Goal: Task Accomplishment & Management: Use online tool/utility

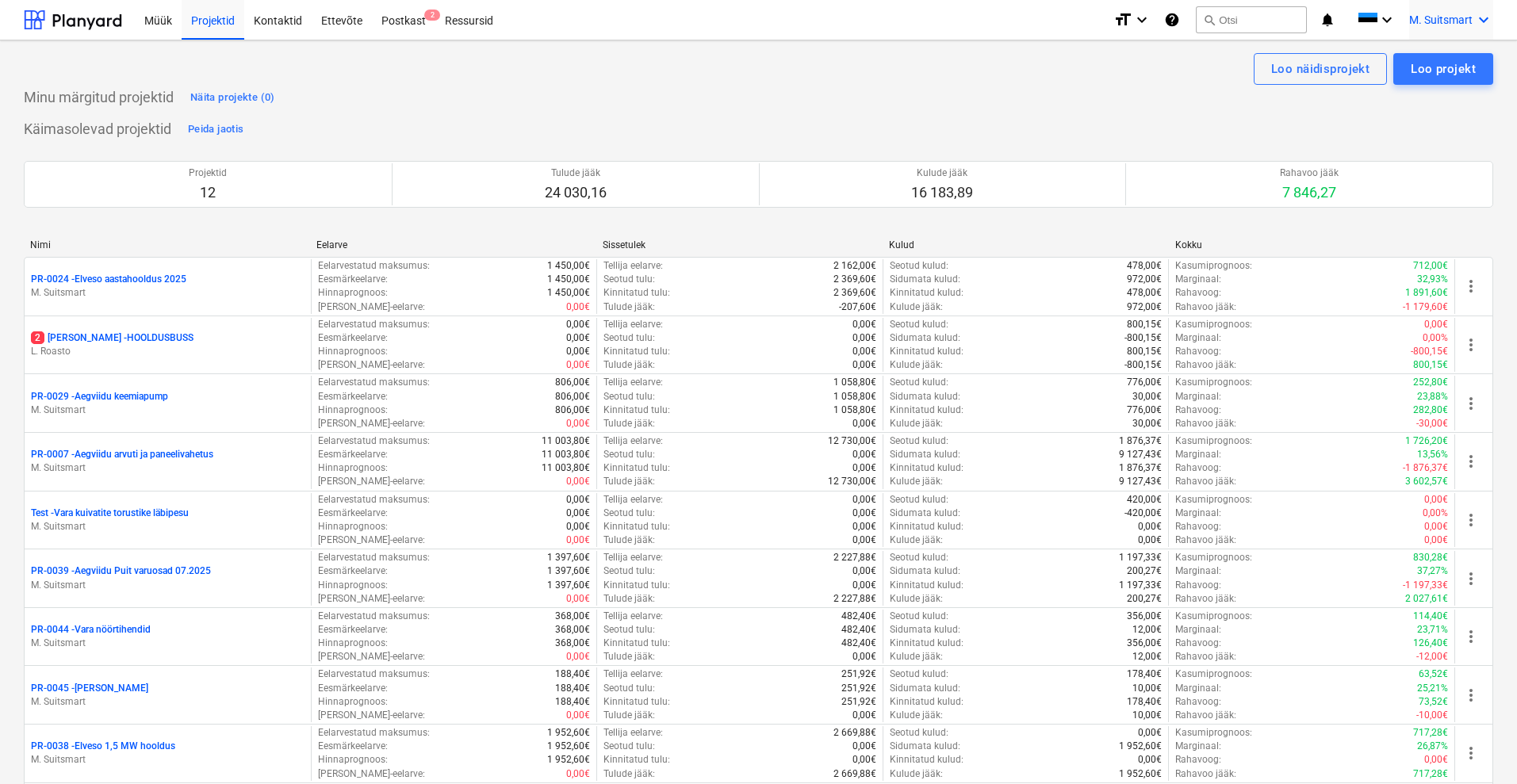
click at [1464, 21] on span "M. Suitsmart" at bounding box center [1441, 20] width 64 height 13
click at [715, 96] on div at bounding box center [758, 392] width 1517 height 784
click at [141, 22] on div "Müük" at bounding box center [158, 19] width 47 height 40
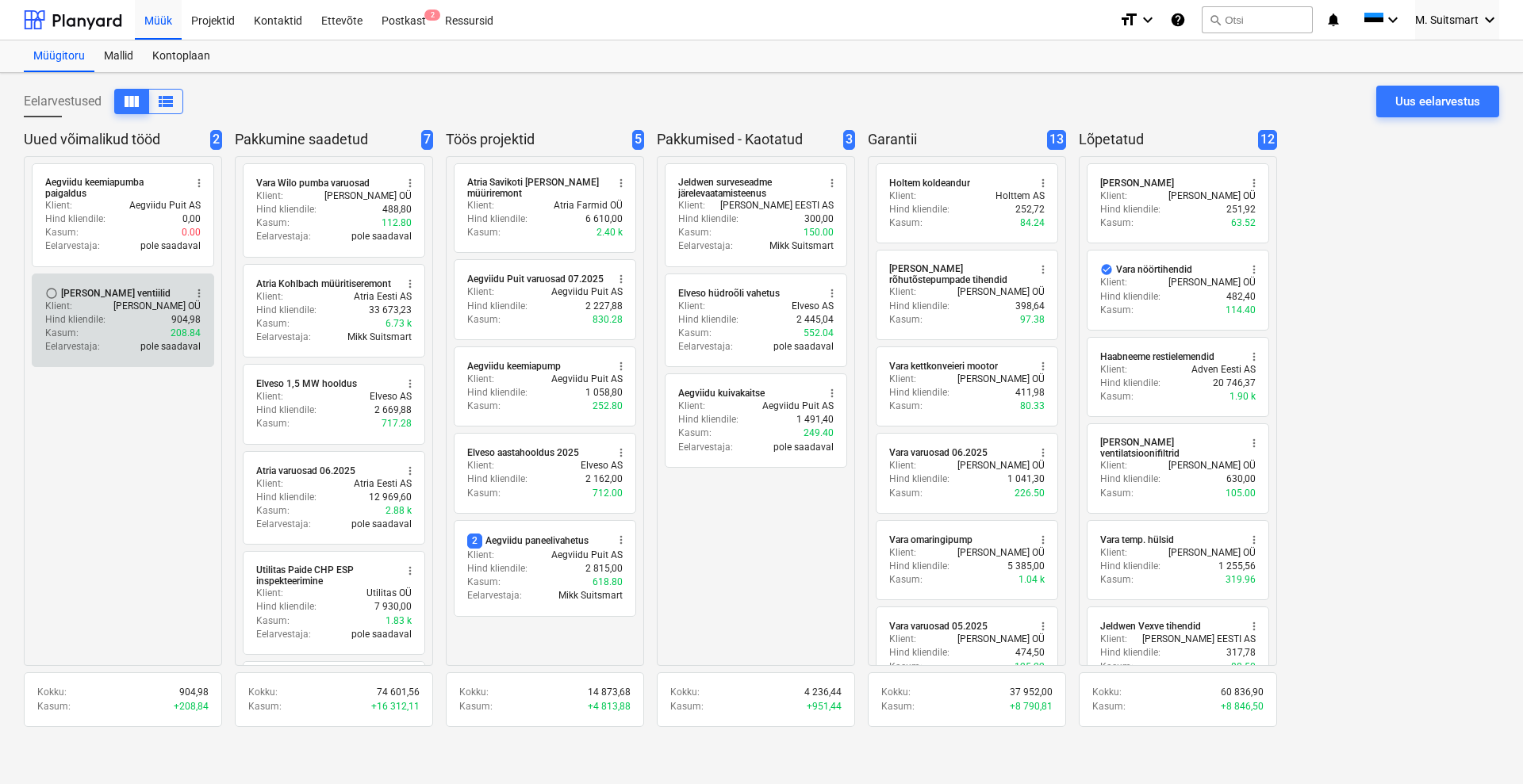
click at [89, 305] on div "Klient : [PERSON_NAME] OÜ" at bounding box center [123, 306] width 156 height 13
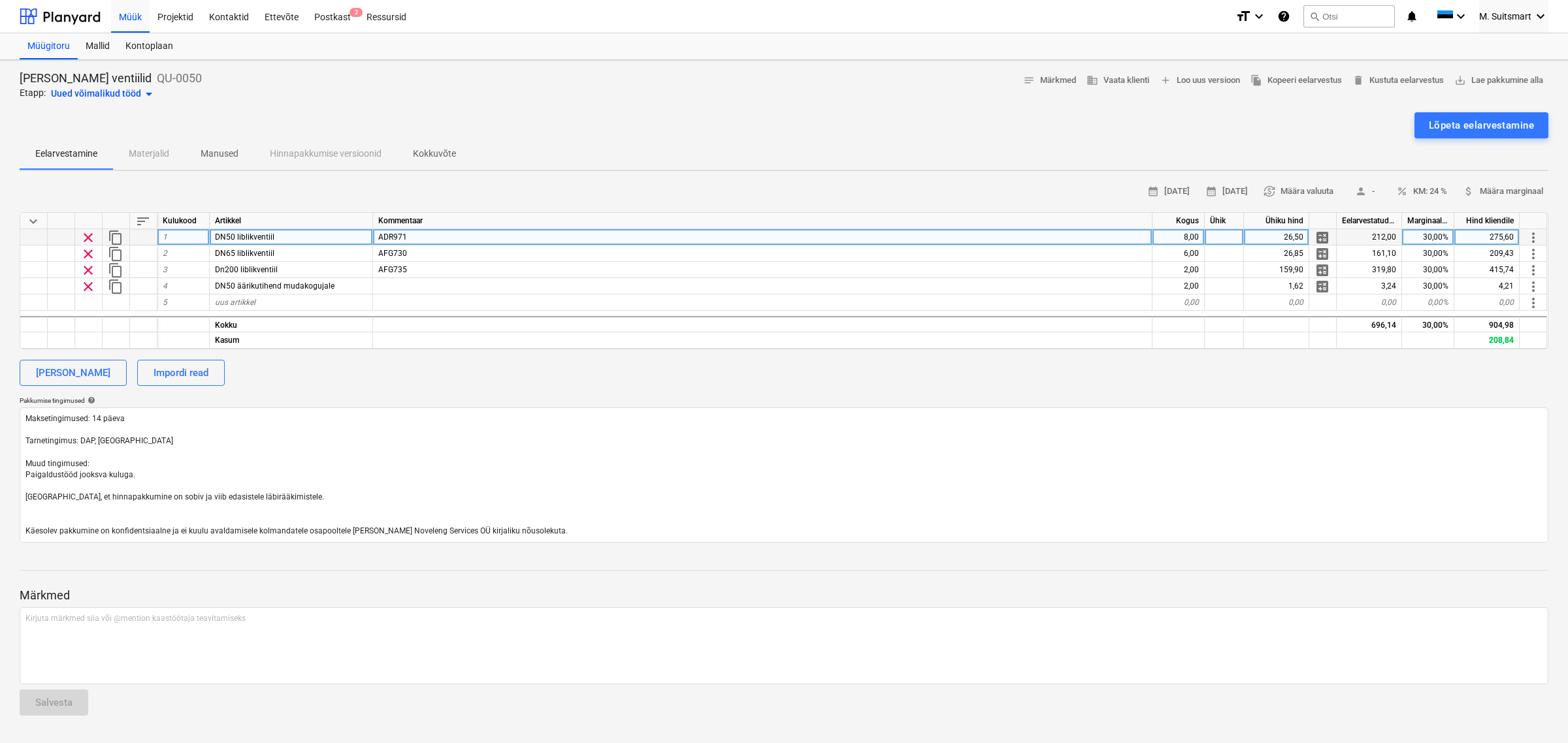
click at [401, 234] on span "ADR971" at bounding box center [392, 237] width 29 height 9
click at [401, 234] on input "ADR971" at bounding box center [762, 237] width 779 height 15
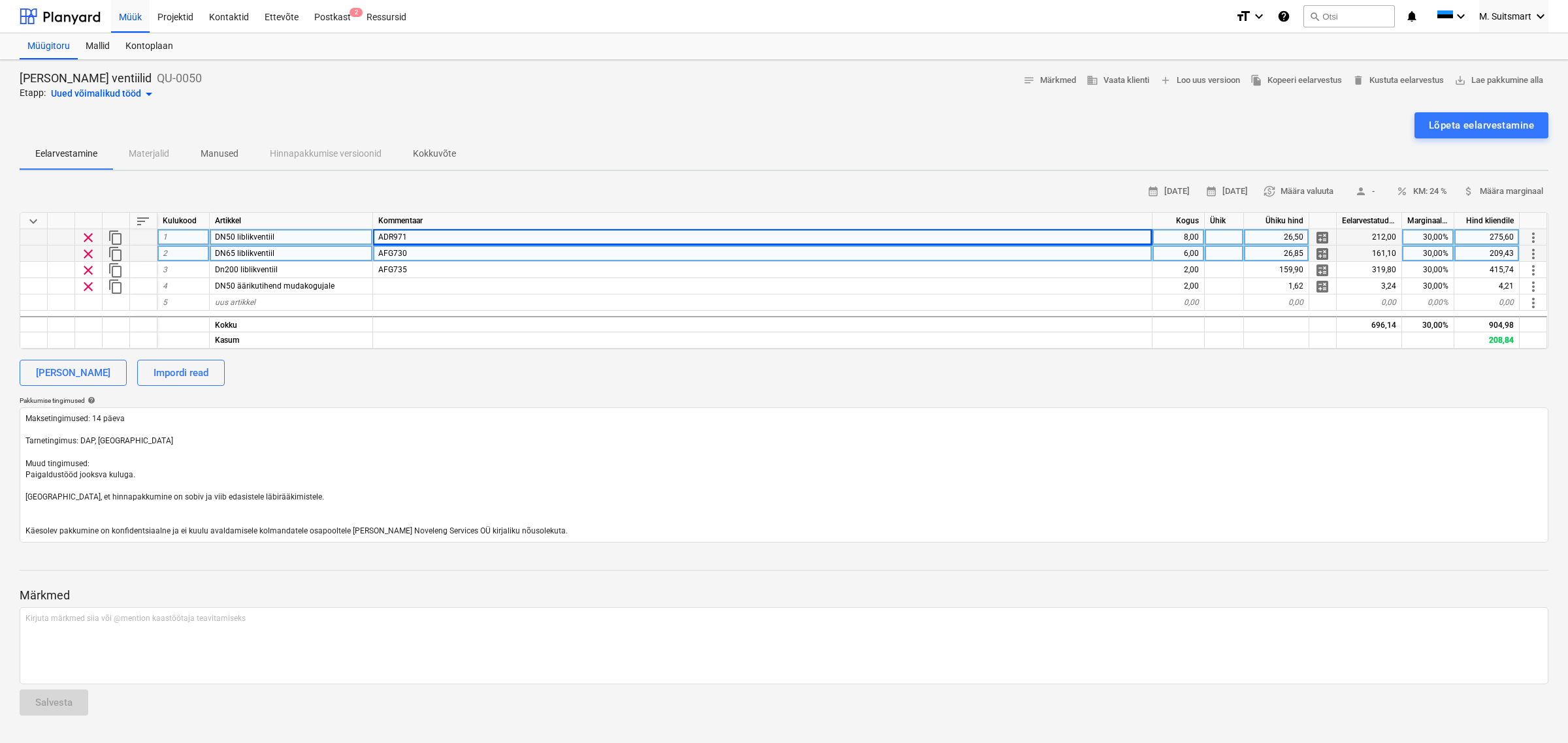
click at [419, 256] on div "AFG730" at bounding box center [763, 253] width 780 height 16
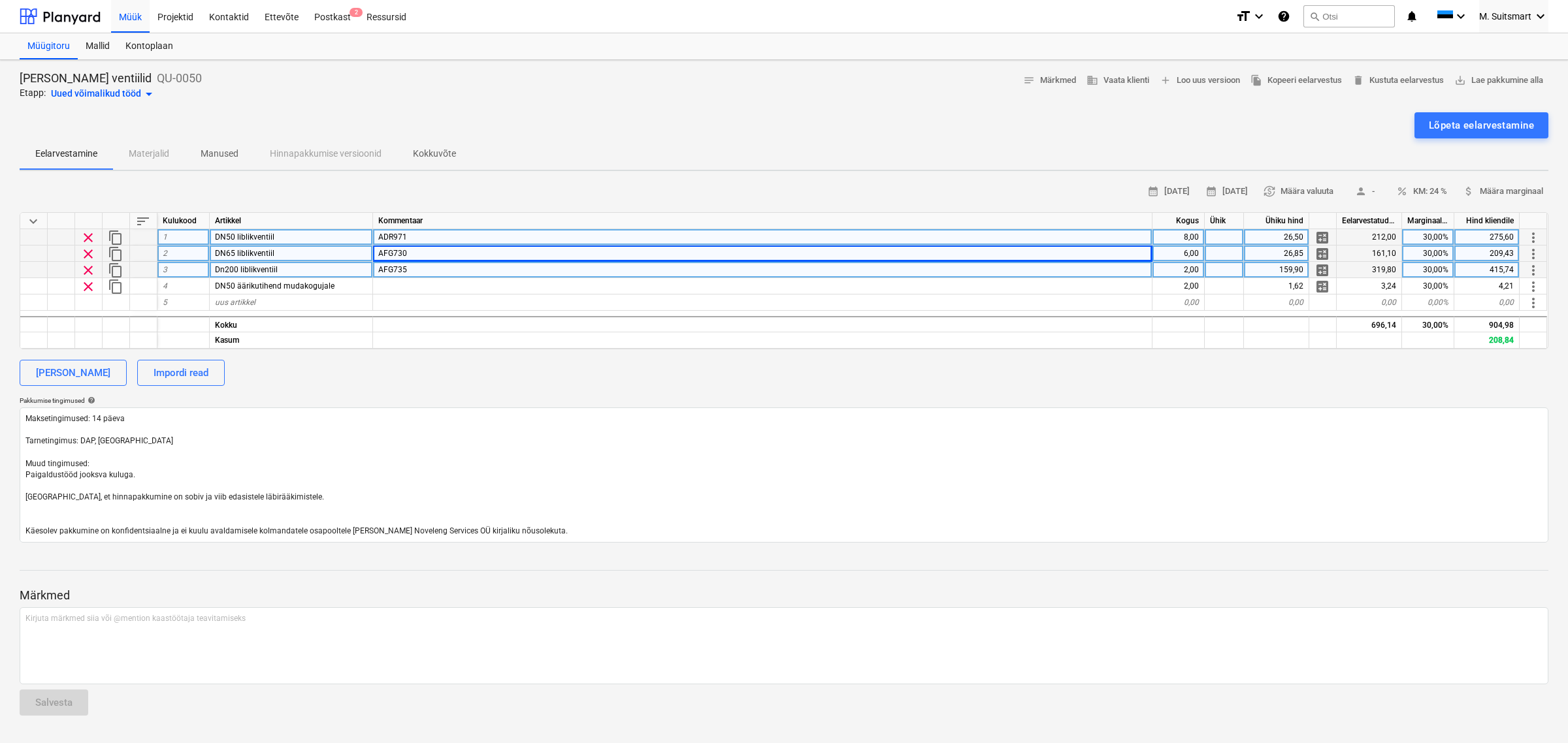
click at [441, 271] on div "AFG735" at bounding box center [763, 269] width 780 height 16
click at [1168, 363] on div "[PERSON_NAME] Impordi read" at bounding box center [784, 373] width 1529 height 26
click at [511, 374] on div "[PERSON_NAME] Impordi read" at bounding box center [784, 373] width 1529 height 26
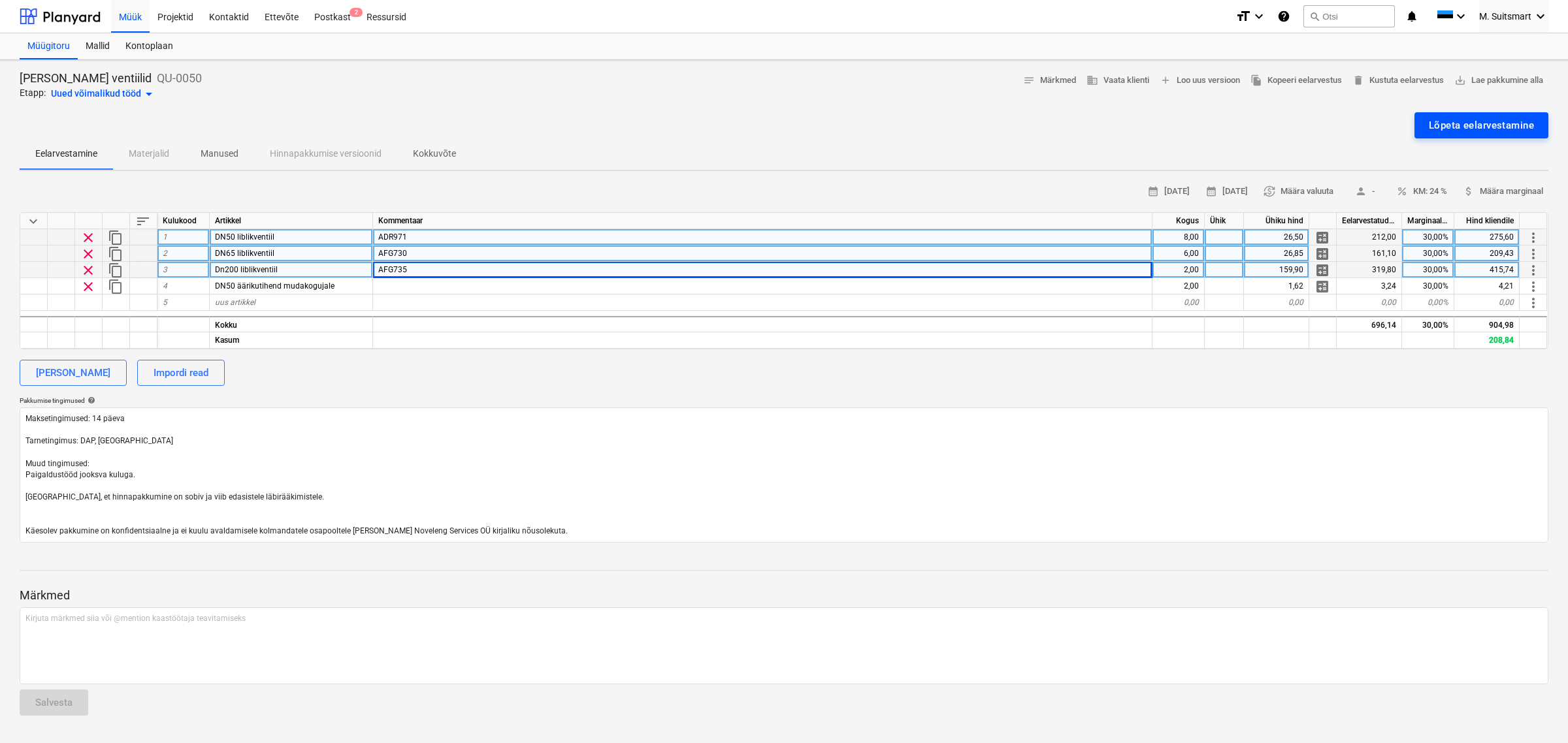
click at [1254, 123] on div "Lõpeta eelarvestamine" at bounding box center [1482, 126] width 105 height 17
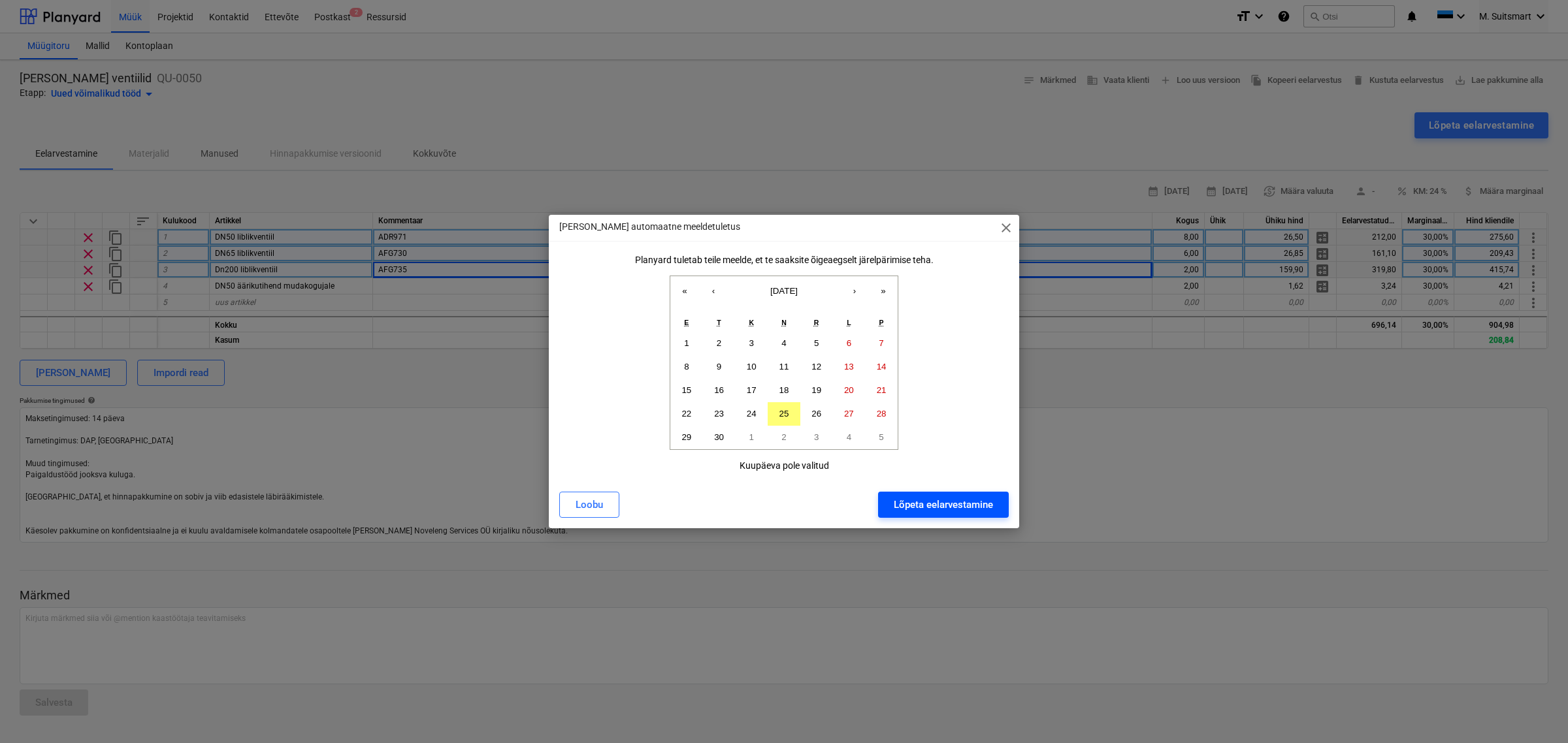
click at [910, 495] on button "Lõpeta eelarvestamine" at bounding box center [943, 505] width 130 height 26
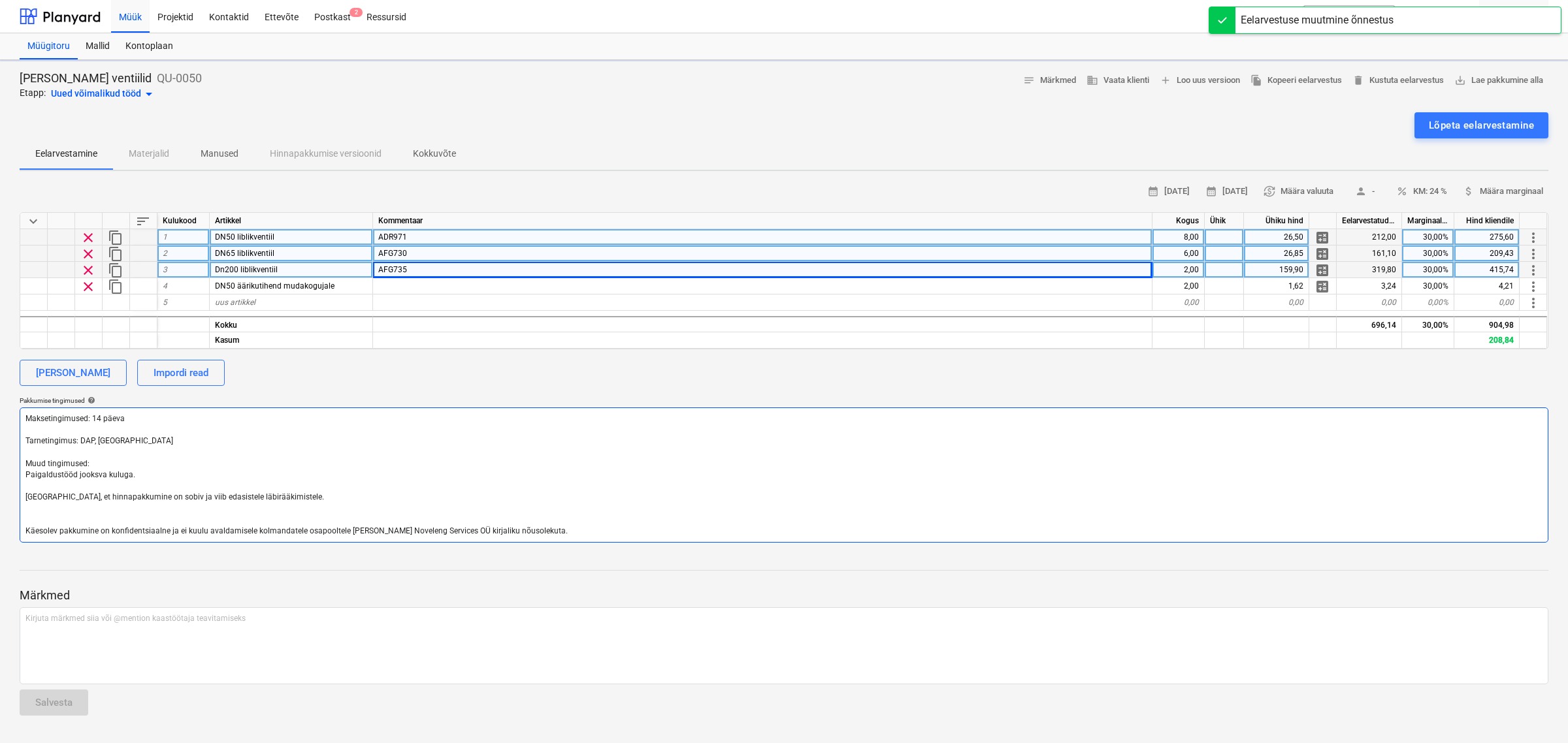
type textarea "x"
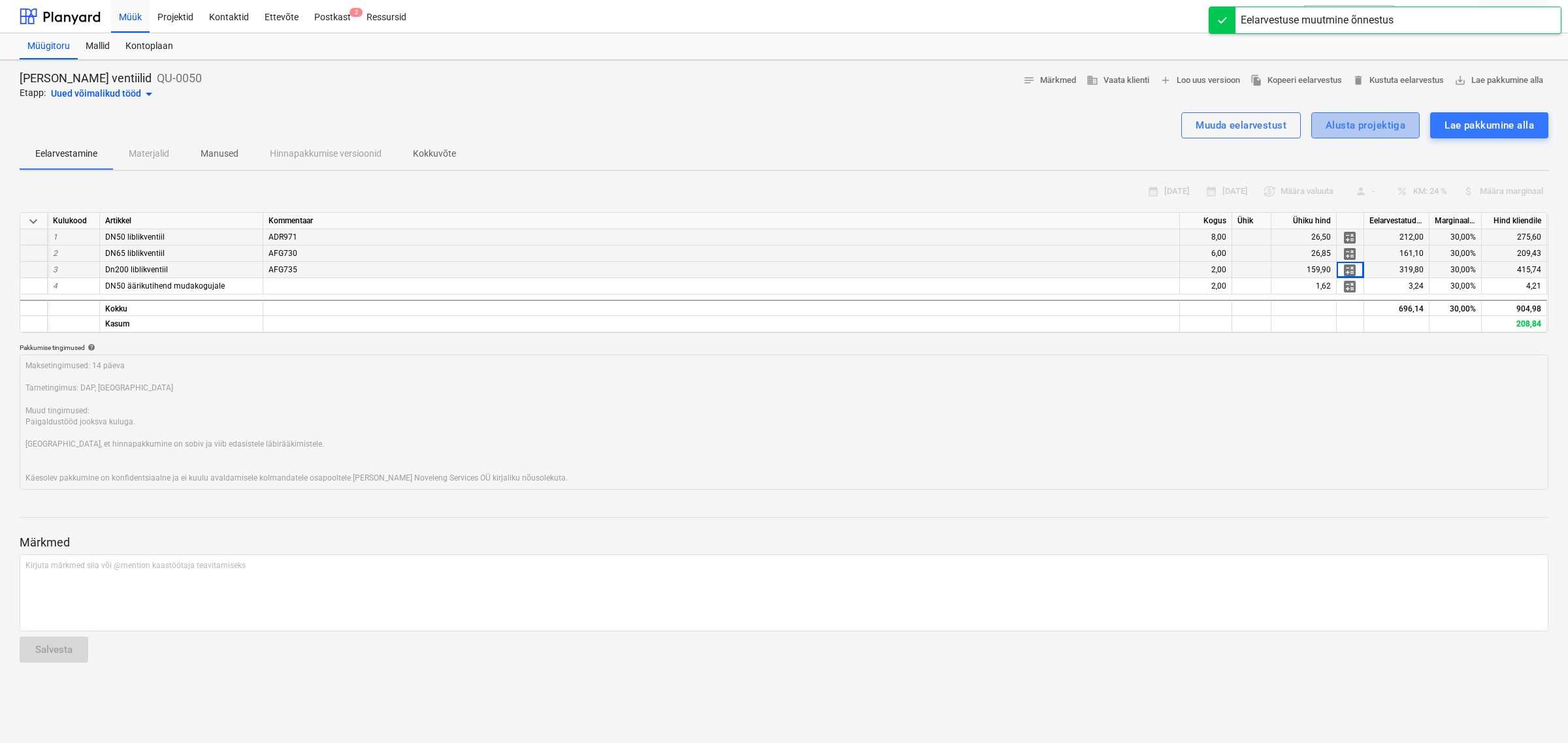
click at [1254, 124] on div "Alusta projektiga" at bounding box center [1365, 126] width 80 height 17
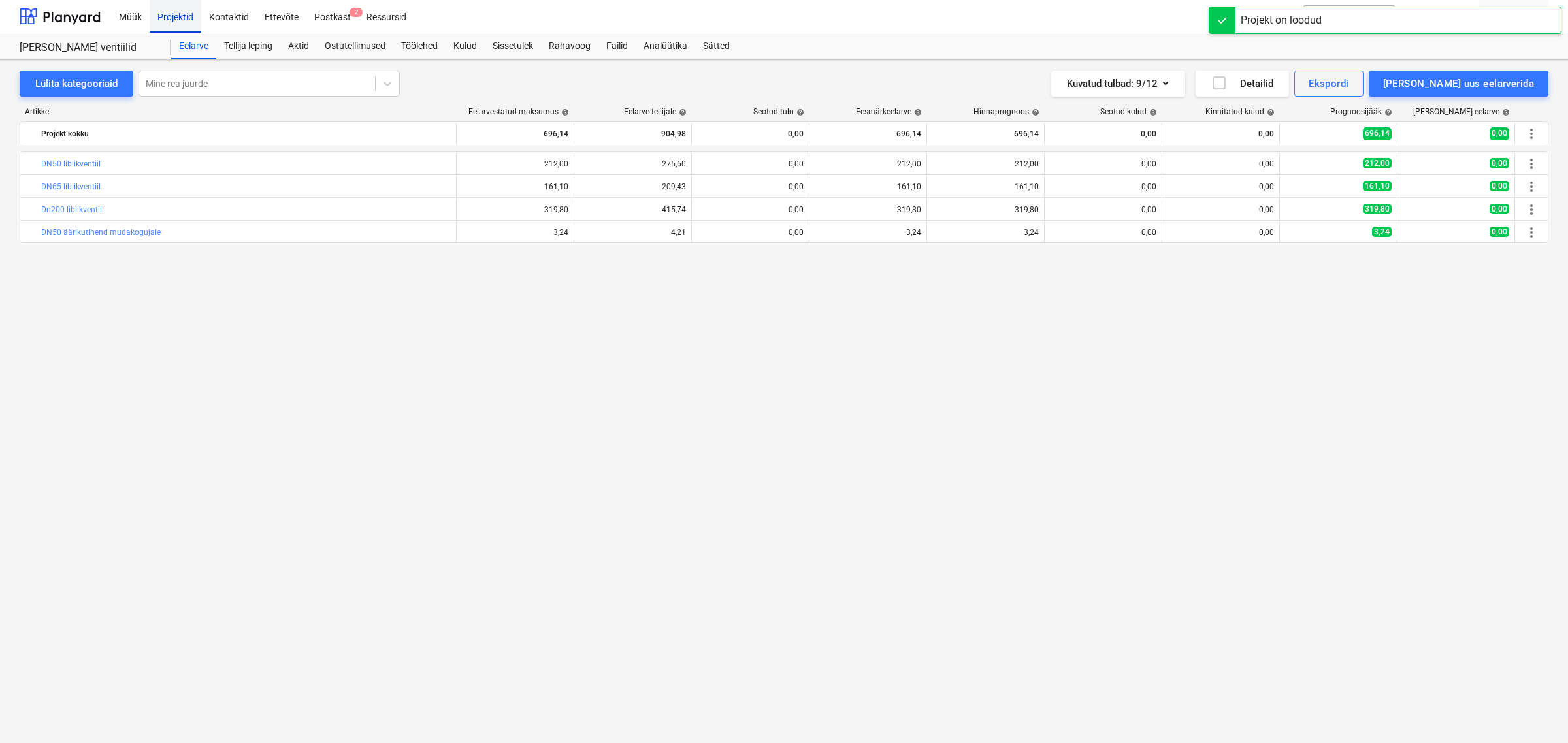
click at [168, 12] on div "Projektid" at bounding box center [175, 15] width 52 height 33
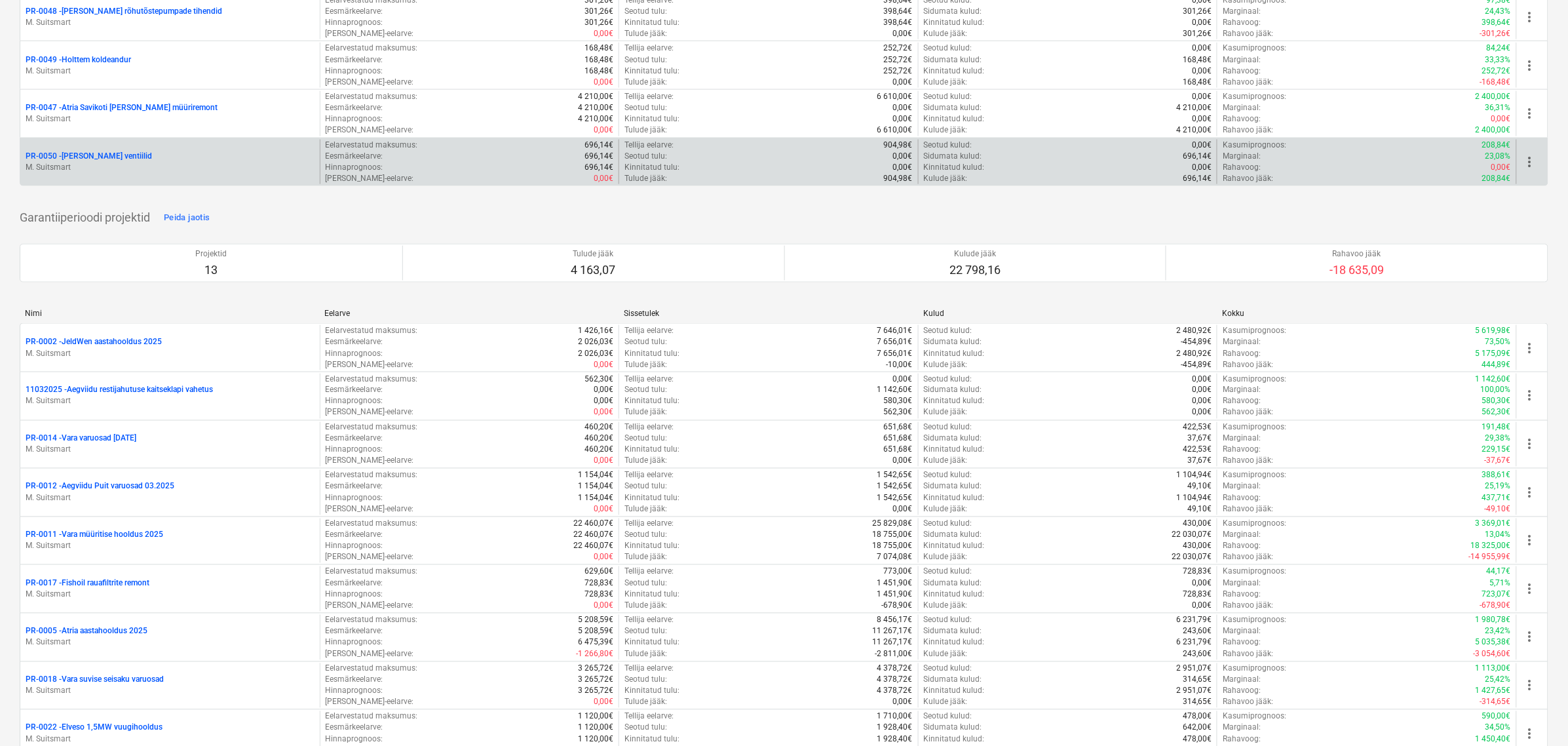
scroll to position [655, 0]
drag, startPoint x: 18, startPoint y: 151, endPoint x: 57, endPoint y: 156, distance: 39.3
click at [57, 156] on div "Loo näidisprojekt Loo projekt Minu märgitud projektid Näita projekte (0) Käimas…" at bounding box center [784, 476] width 1568 height 2197
copy p "PR-0050"
